Goal: Find contact information: Find contact information

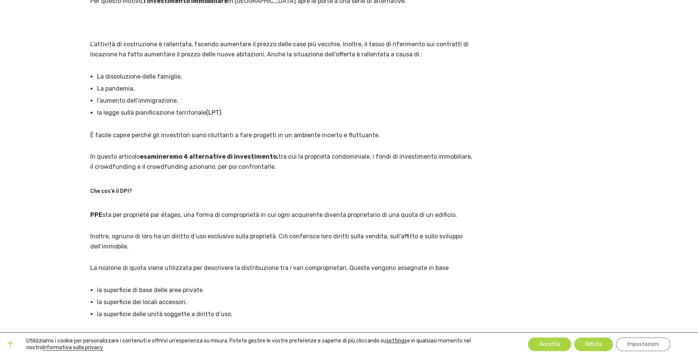
scroll to position [214, 0]
click at [540, 350] on button "Accetta" at bounding box center [549, 345] width 43 height 14
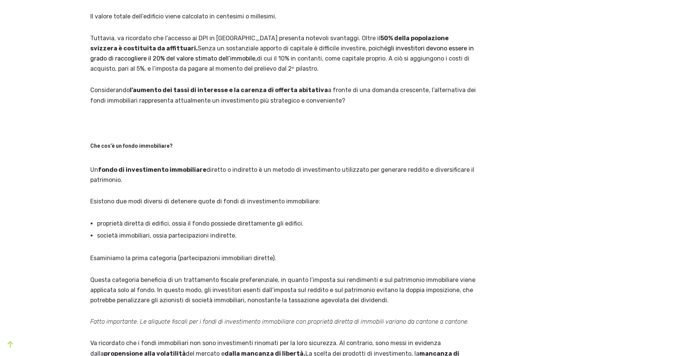
scroll to position [587, 0]
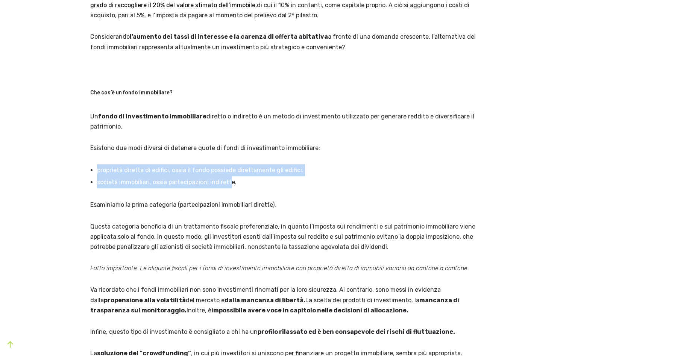
drag, startPoint x: 96, startPoint y: 169, endPoint x: 237, endPoint y: 178, distance: 142.0
click at [237, 178] on ul "proprietà diretta di edifici, ossia il fondo possiede direttamente gli edifici.…" at bounding box center [283, 176] width 386 height 24
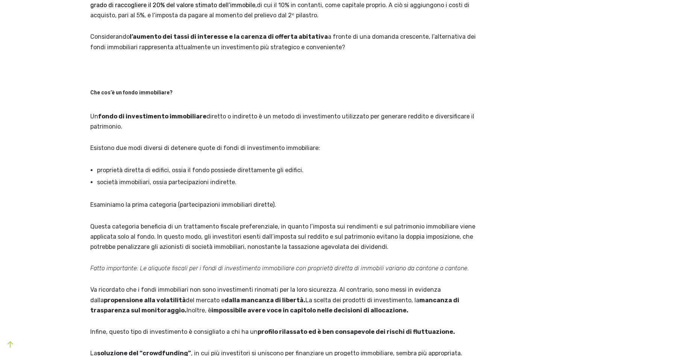
drag, startPoint x: 238, startPoint y: 178, endPoint x: 224, endPoint y: 191, distance: 19.7
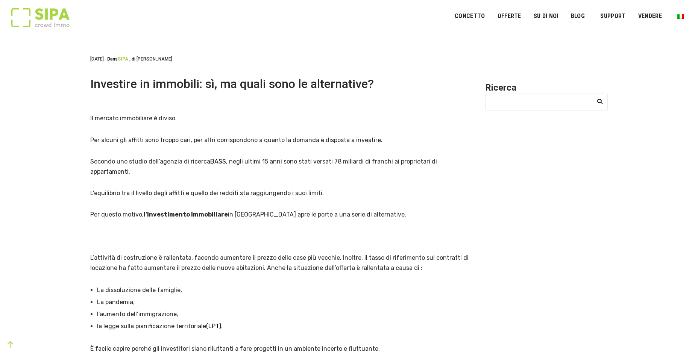
scroll to position [0, 0]
click at [612, 41] on link "CONTATTO" at bounding box center [615, 39] width 40 height 14
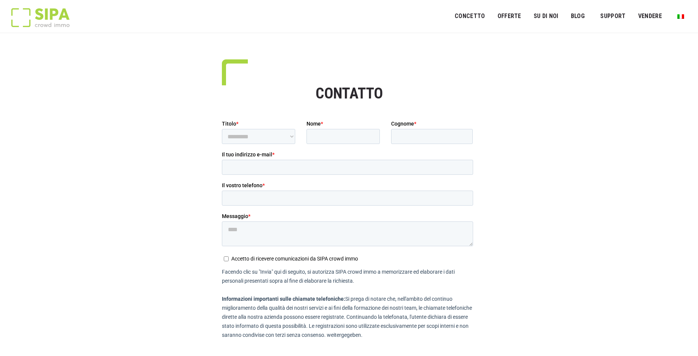
click at [48, 12] on img at bounding box center [40, 17] width 58 height 19
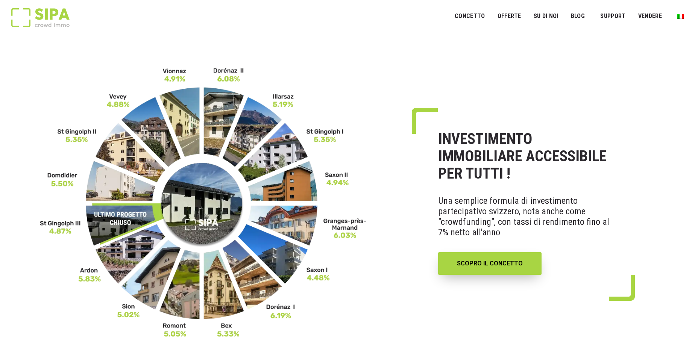
drag, startPoint x: 291, startPoint y: 158, endPoint x: 37, endPoint y: 272, distance: 278.1
click at [59, 281] on img at bounding box center [203, 202] width 327 height 271
